Goal: Task Accomplishment & Management: Use online tool/utility

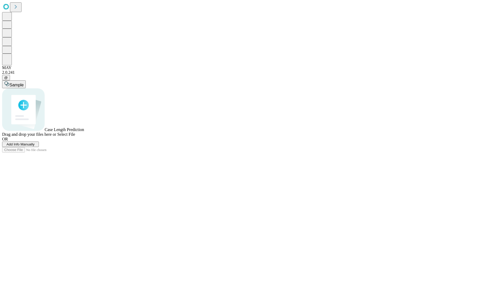
click at [35, 146] on span "Add Info Manually" at bounding box center [21, 144] width 28 height 4
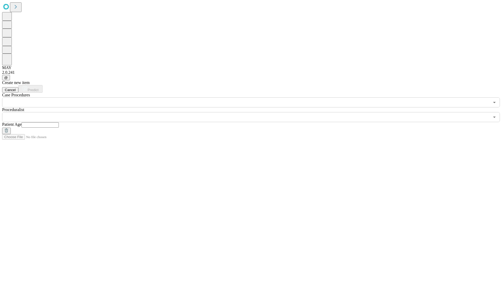
drag, startPoint x: 74, startPoint y: 40, endPoint x: 76, endPoint y: 52, distance: 11.7
click at [74, 93] on div "Case Procedures ​" at bounding box center [251, 100] width 498 height 15
click at [76, 93] on div "Case Procedures ​ Proceduralist ​ Patient Age" at bounding box center [251, 114] width 498 height 42
click at [76, 97] on input "text" at bounding box center [246, 102] width 488 height 10
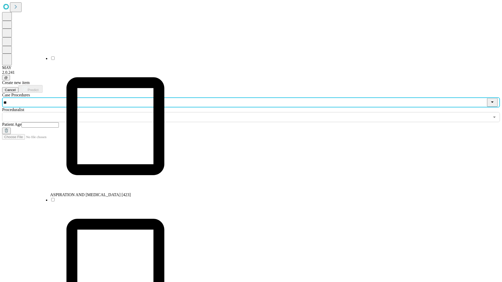
type input "***"
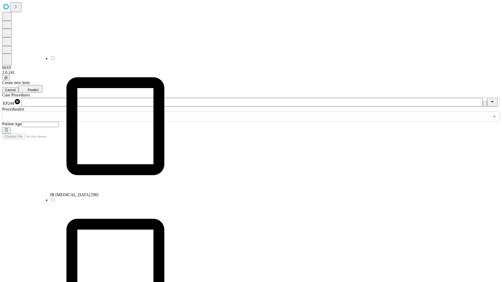
scroll to position [270, 0]
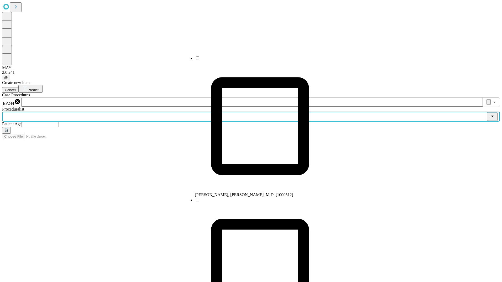
click at [211, 112] on input "text" at bounding box center [246, 117] width 488 height 10
type input "*"
click at [211, 57] on li "[PERSON_NAME], M.D., Ph.D. [1001515]" at bounding box center [260, 127] width 131 height 142
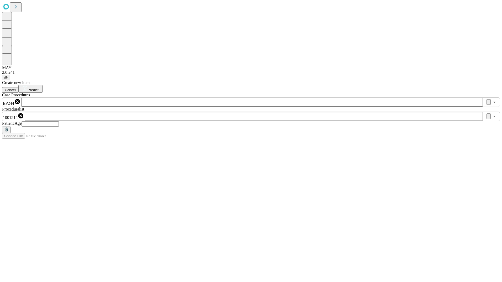
click at [59, 121] on input "text" at bounding box center [40, 123] width 37 height 5
type input "**"
click at [466, 80] on div "Create new item Cancel Predict Case Procedures EP244 ​ Proceduralist 1001515 ​ …" at bounding box center [251, 106] width 498 height 53
click at [28, 86] on icon at bounding box center [24, 88] width 5 height 5
